Goal: Transaction & Acquisition: Purchase product/service

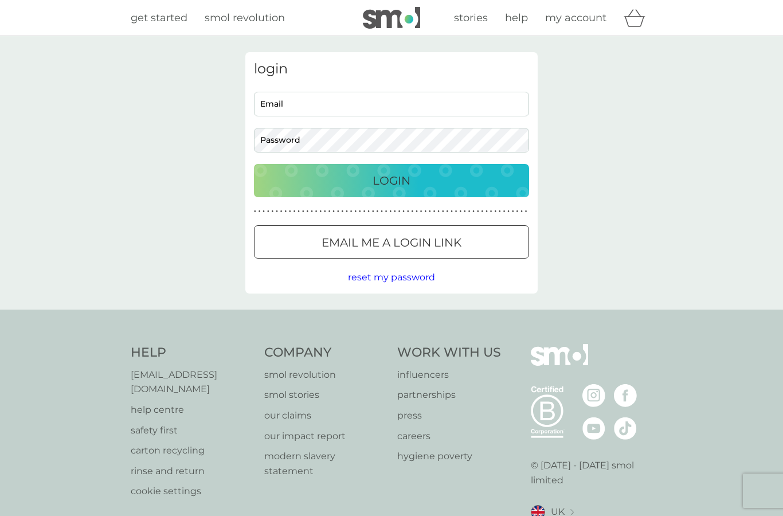
click at [279, 103] on input "Email" at bounding box center [391, 104] width 275 height 25
type input "[EMAIL_ADDRESS][DOMAIN_NAME]"
click at [381, 194] on button "Login" at bounding box center [391, 180] width 275 height 33
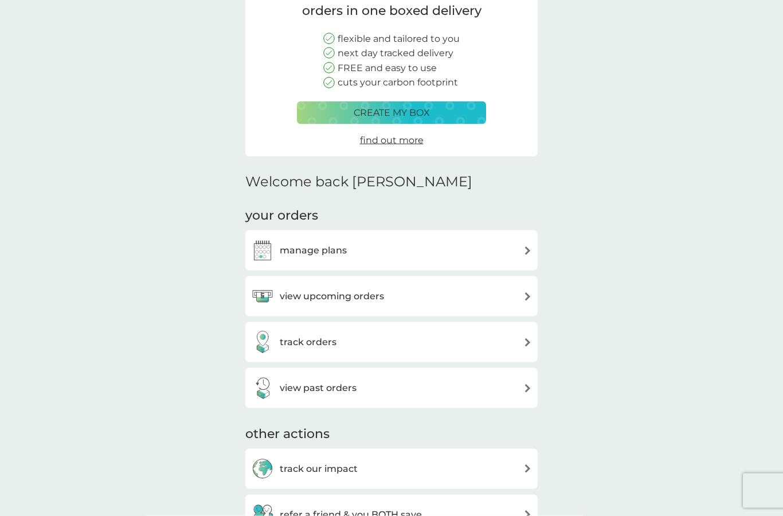
scroll to position [138, 0]
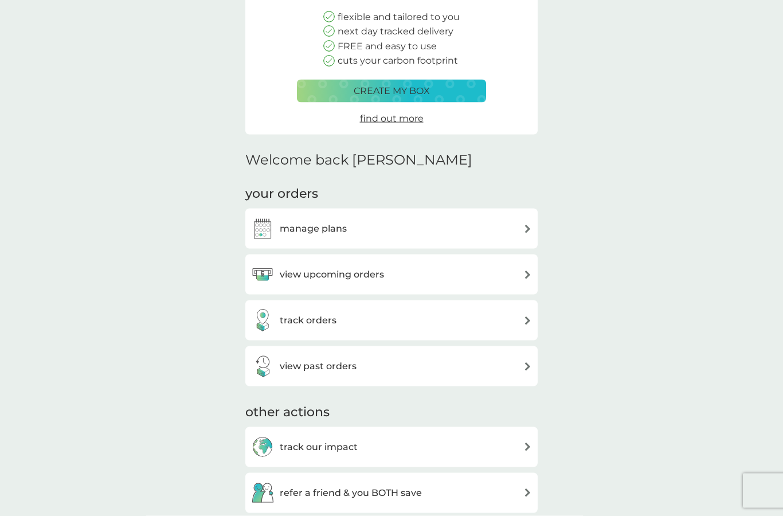
click at [510, 220] on div "manage plans" at bounding box center [391, 228] width 281 height 23
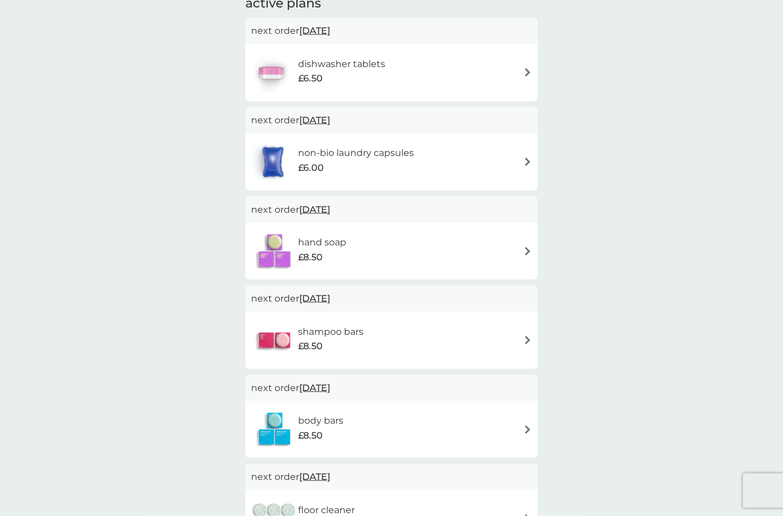
scroll to position [210, 0]
click at [344, 332] on h6 "shampoo bars" at bounding box center [330, 331] width 65 height 15
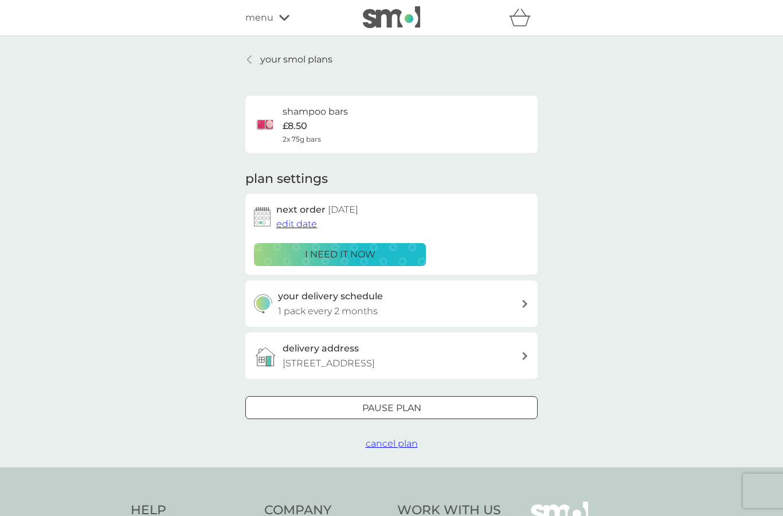
click at [341, 254] on p "i need it now" at bounding box center [340, 254] width 70 height 15
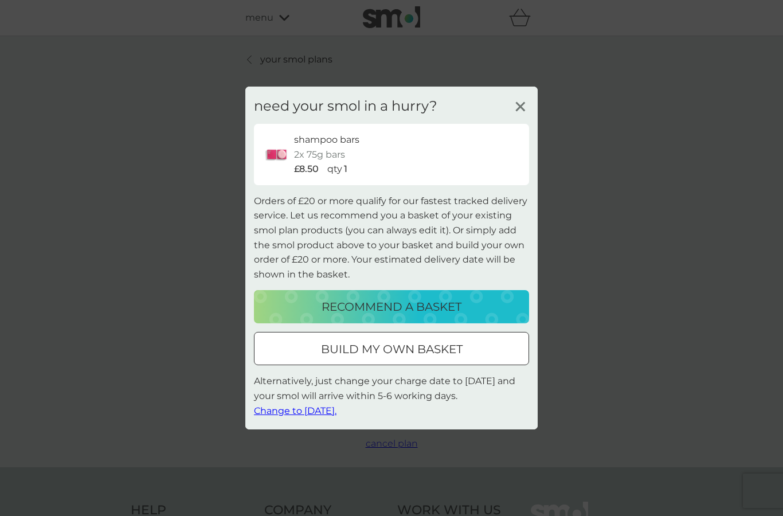
click at [412, 310] on p "recommend a basket" at bounding box center [391, 306] width 140 height 18
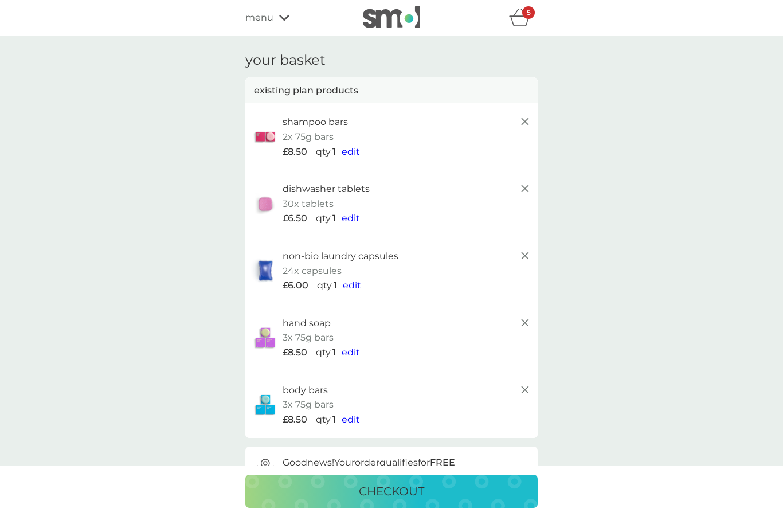
click at [530, 316] on icon at bounding box center [525, 323] width 14 height 14
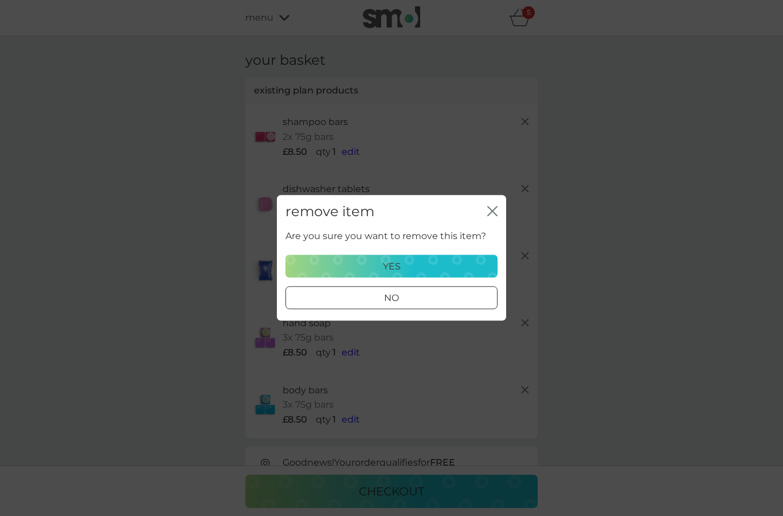
click at [392, 268] on p "yes" at bounding box center [392, 266] width 18 height 15
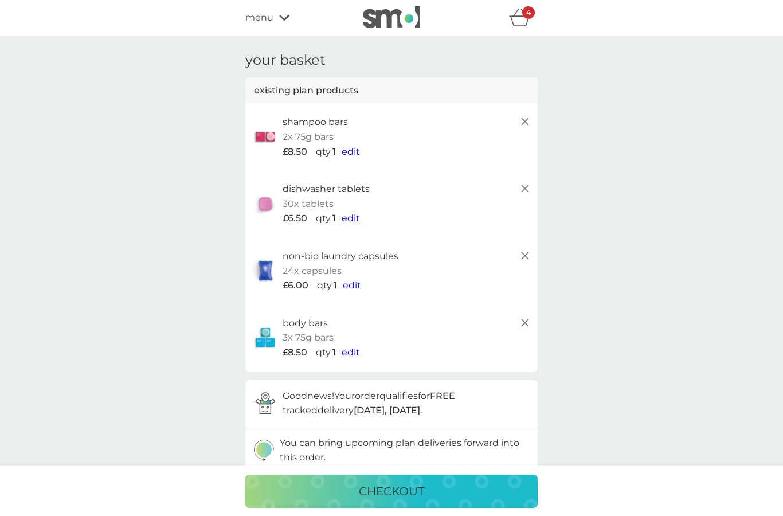
click at [528, 251] on icon at bounding box center [525, 256] width 14 height 14
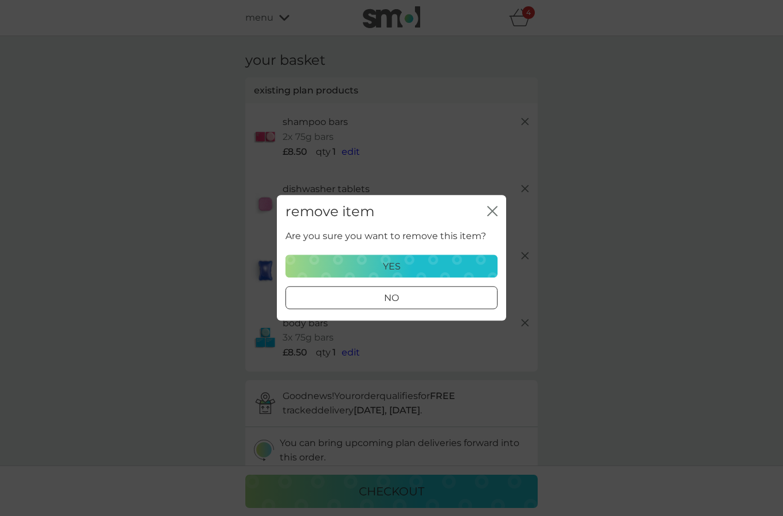
click at [401, 262] on div "yes" at bounding box center [391, 266] width 197 height 15
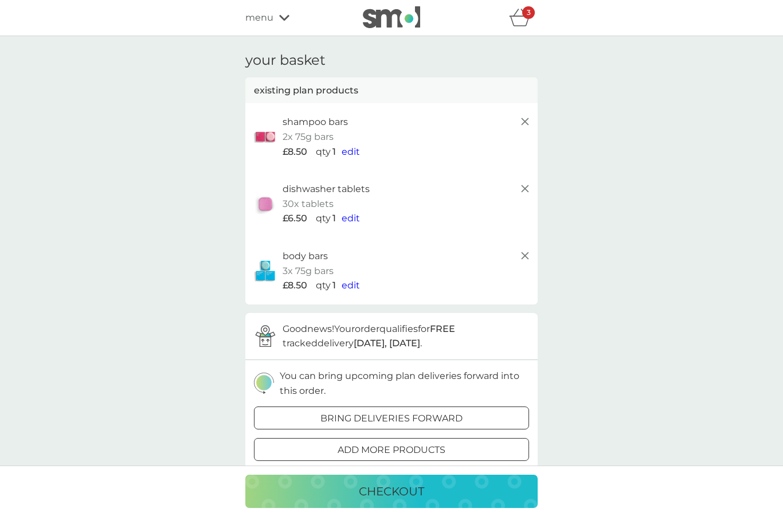
click at [524, 184] on icon at bounding box center [525, 189] width 14 height 14
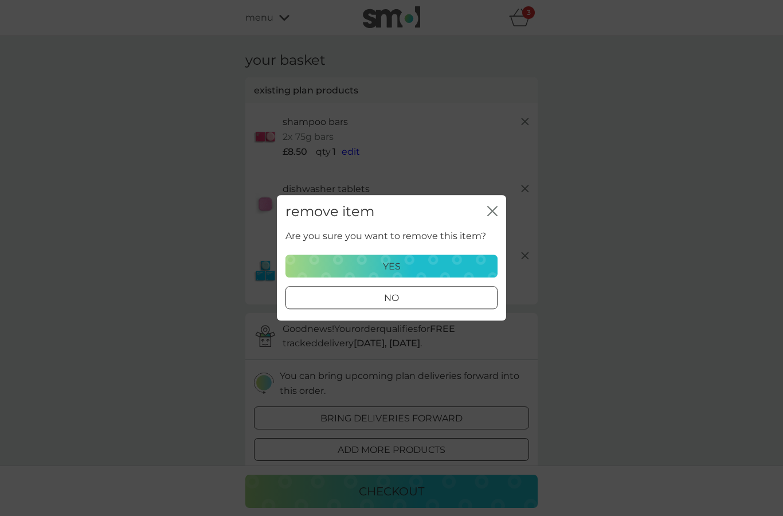
click at [399, 272] on p "yes" at bounding box center [392, 266] width 18 height 15
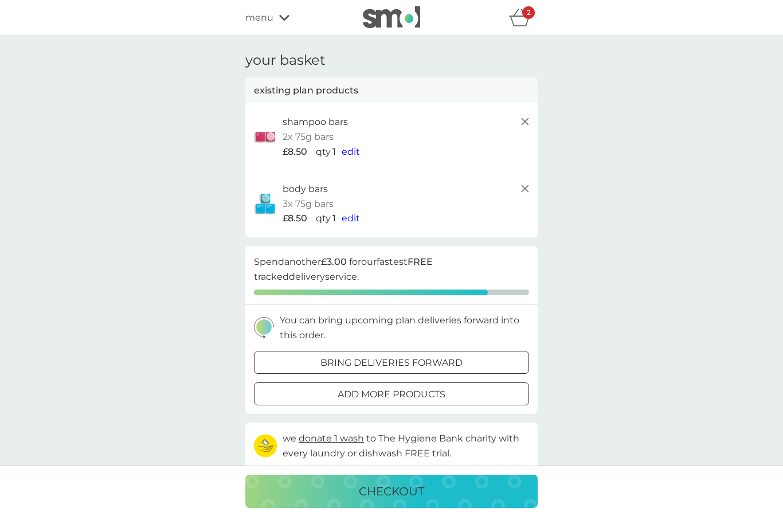
click at [372, 388] on div at bounding box center [391, 394] width 41 height 12
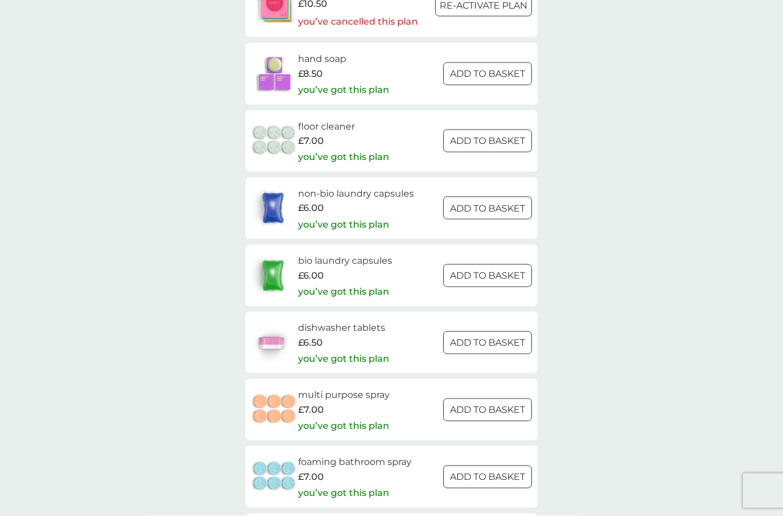
scroll to position [1327, 0]
click at [492, 269] on div at bounding box center [487, 275] width 41 height 12
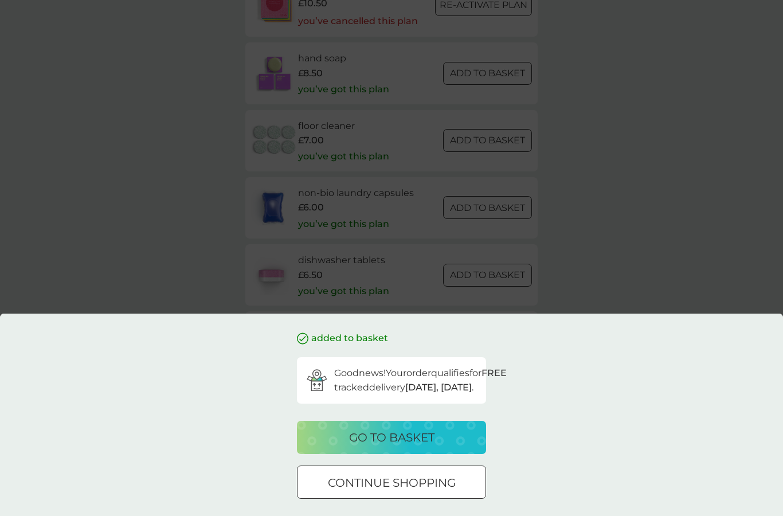
click at [406, 446] on p "go to basket" at bounding box center [391, 437] width 85 height 18
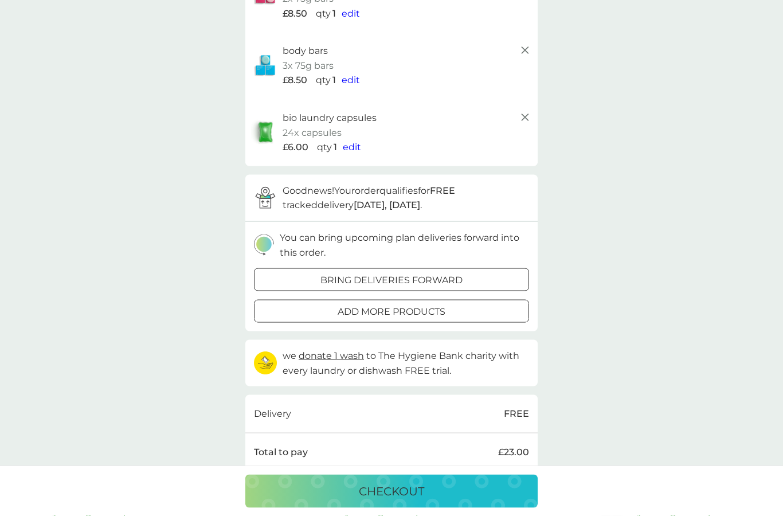
scroll to position [139, 0]
click at [395, 500] on p "checkout" at bounding box center [391, 491] width 65 height 18
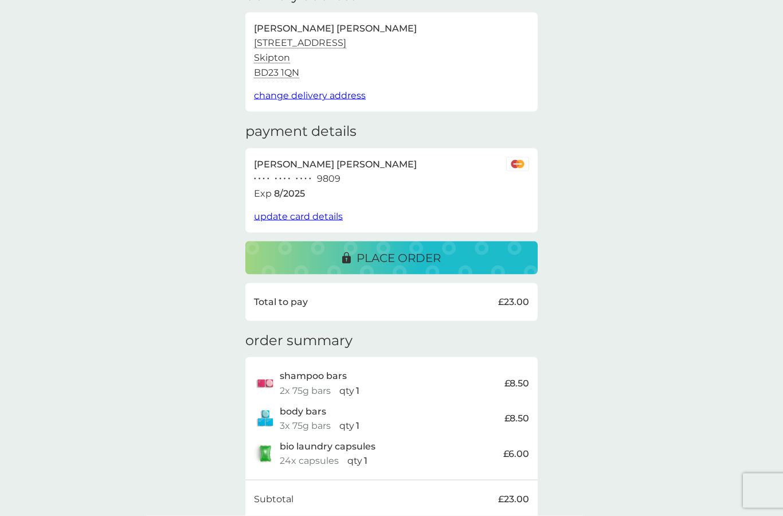
scroll to position [61, 0]
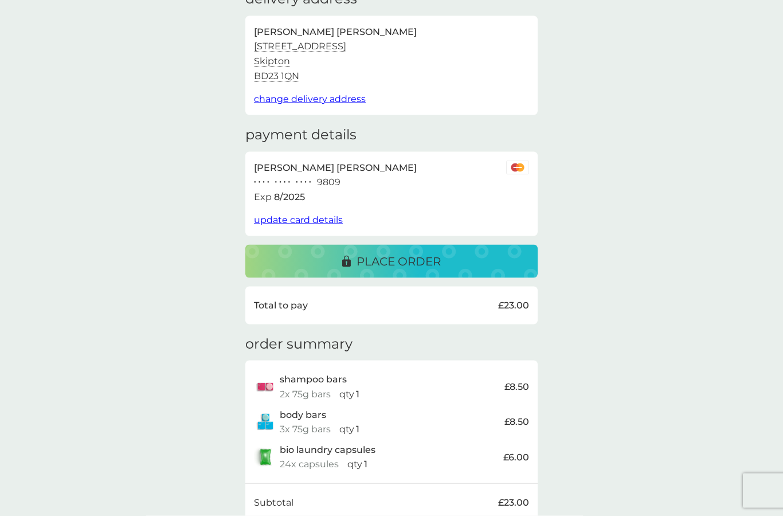
click at [394, 255] on p "place order" at bounding box center [398, 261] width 84 height 18
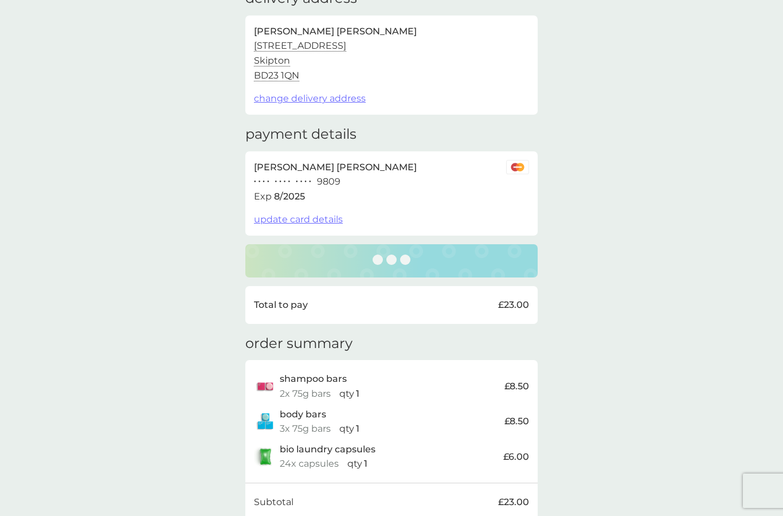
scroll to position [62, 0]
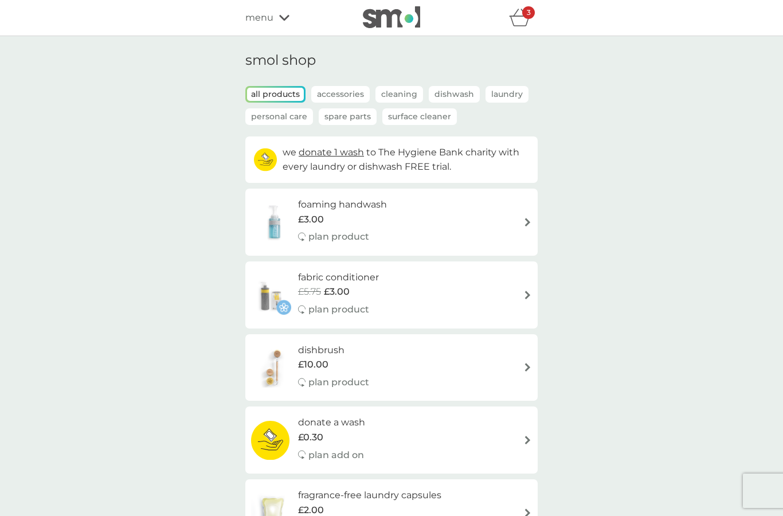
click at [533, 16] on div "3" at bounding box center [528, 12] width 13 height 13
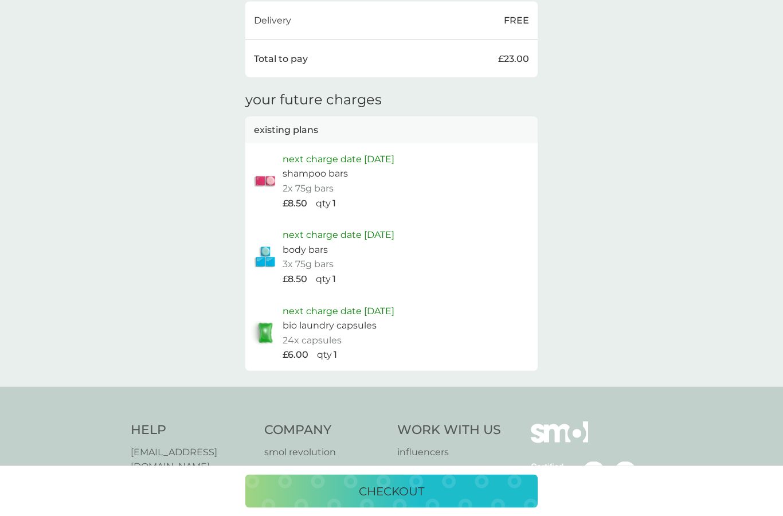
scroll to position [580, 0]
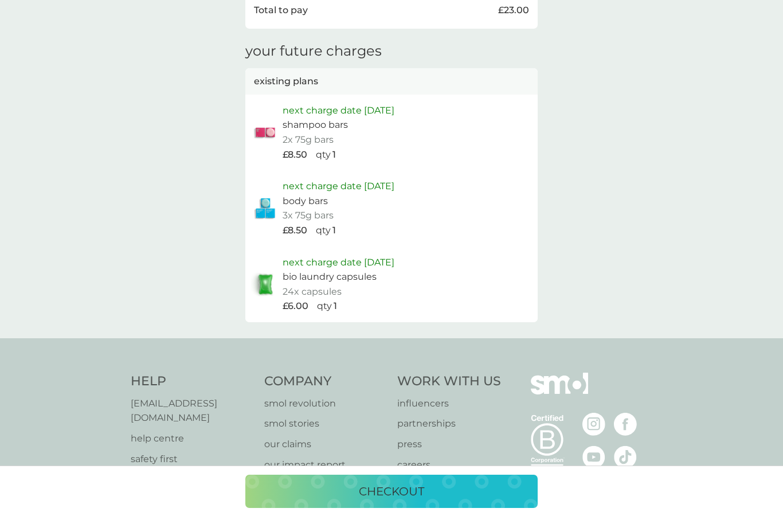
click at [393, 500] on p "checkout" at bounding box center [391, 491] width 65 height 18
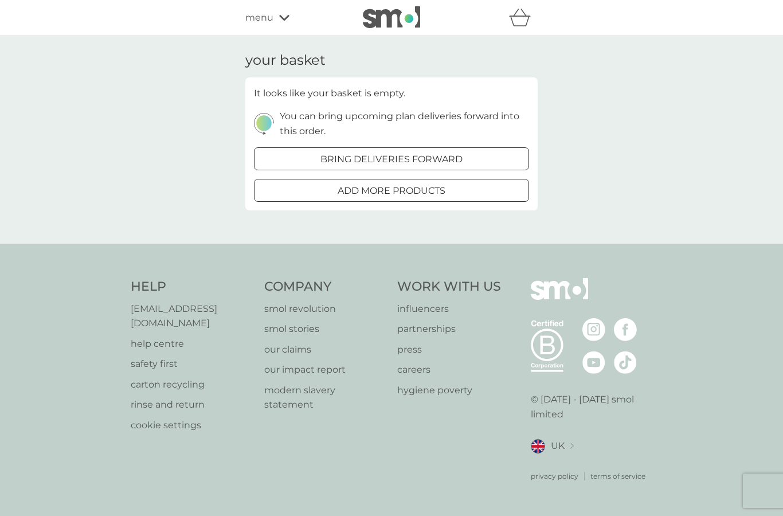
scroll to position [0, 0]
click at [384, 162] on div at bounding box center [391, 159] width 41 height 12
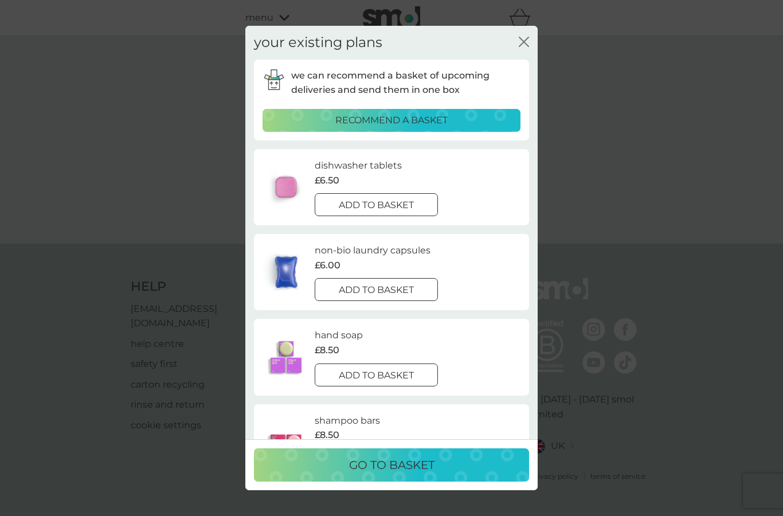
click at [611, 206] on div "your existing plans close we can recommend a basket of upcoming deliveries and …" at bounding box center [391, 258] width 783 height 516
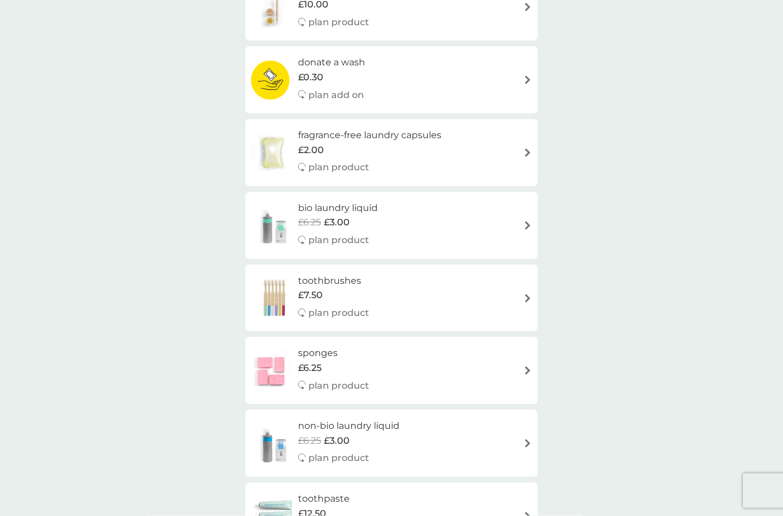
scroll to position [335, 0]
